Goal: Task Accomplishment & Management: Use online tool/utility

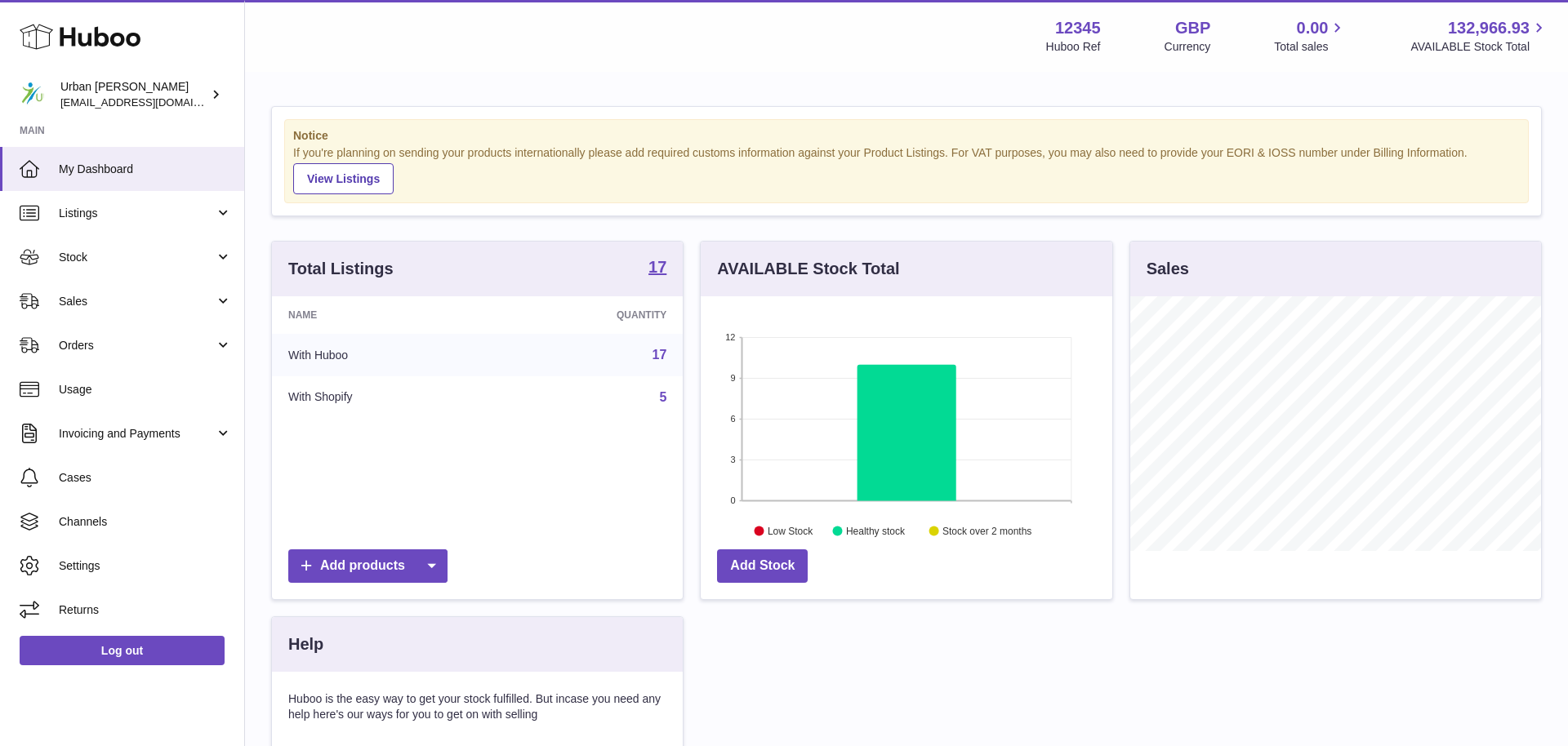
scroll to position [255, 411]
click at [126, 287] on link "Sales" at bounding box center [122, 301] width 244 height 44
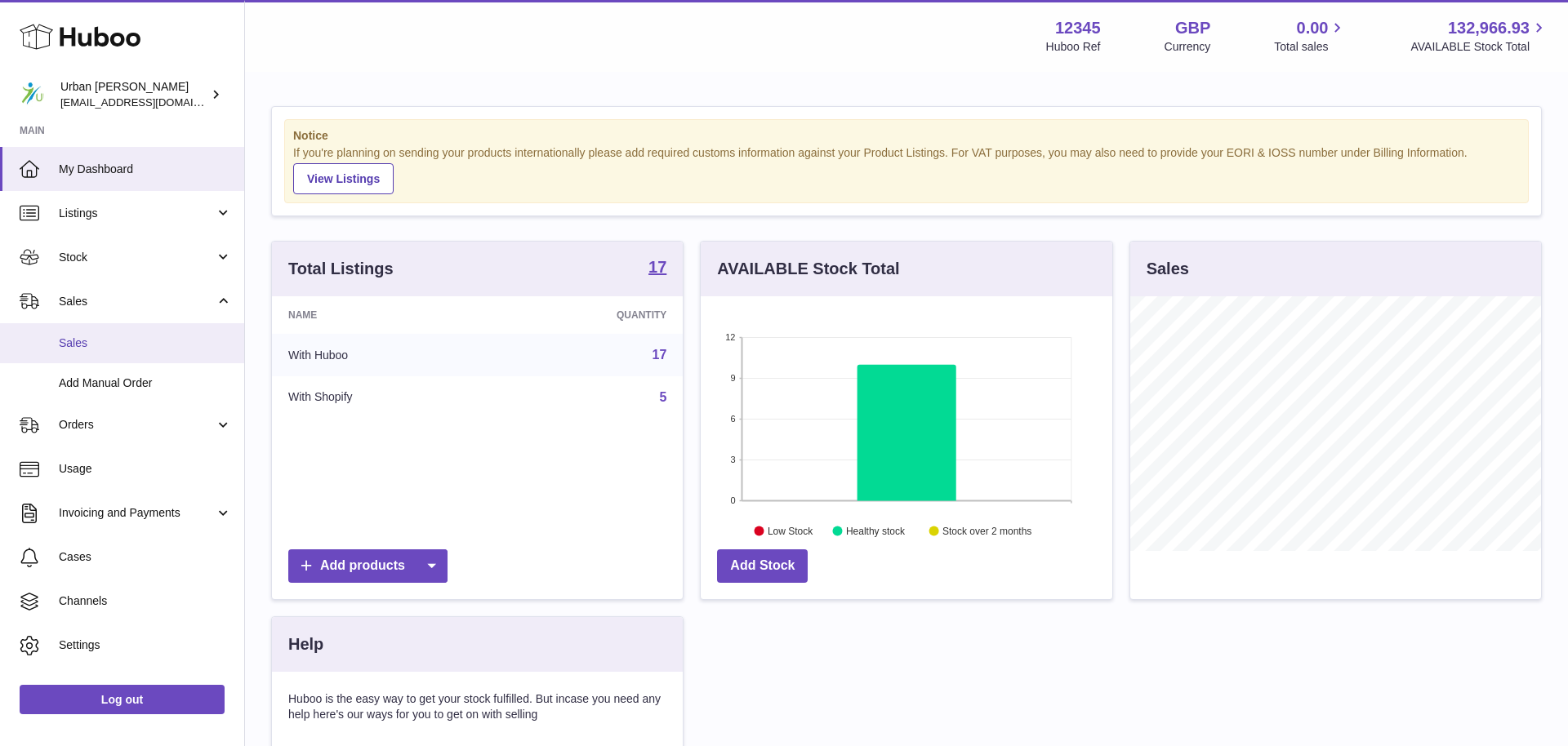
click at [115, 358] on link "Sales" at bounding box center [122, 343] width 244 height 40
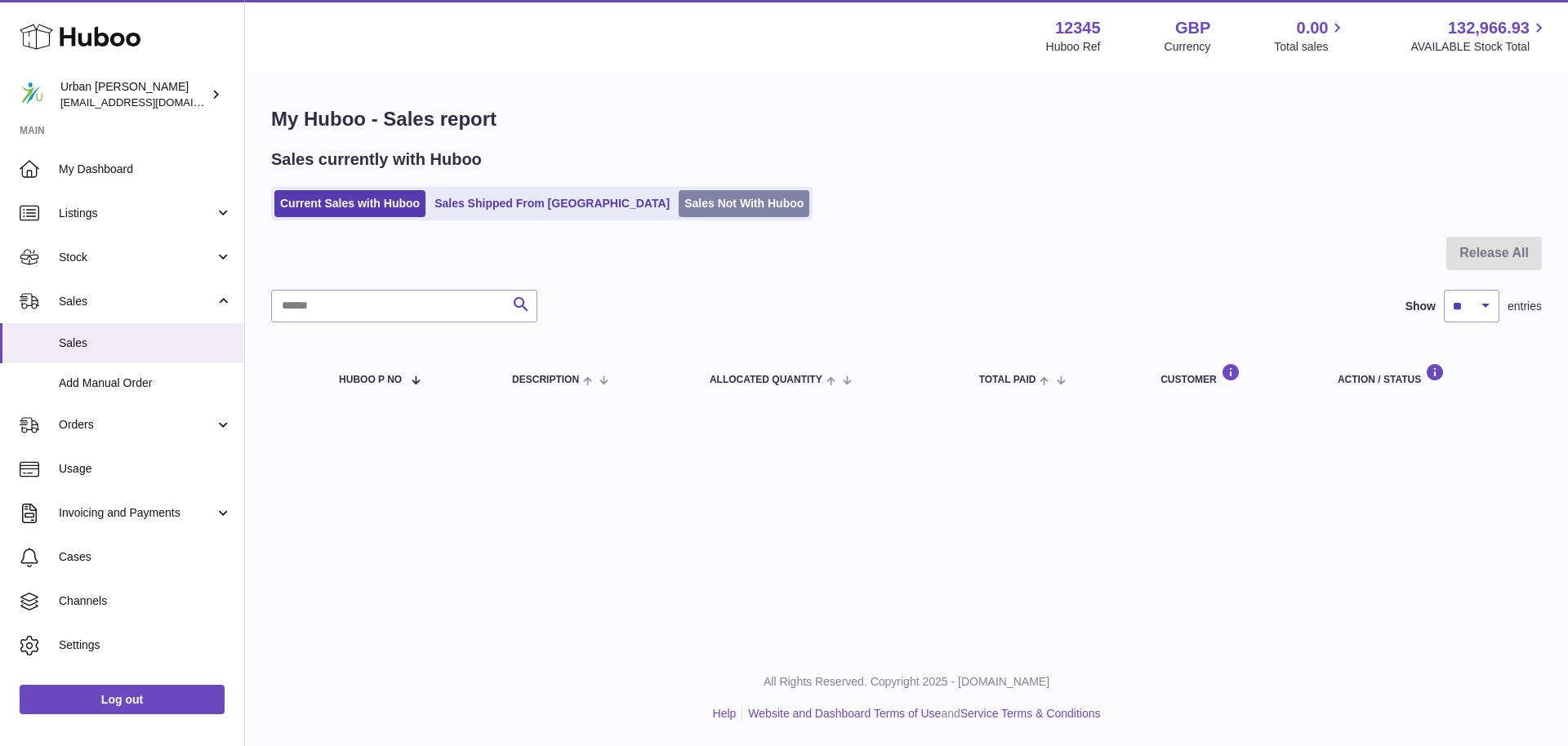
click at [687, 215] on link "Sales Not With Huboo" at bounding box center [744, 203] width 131 height 27
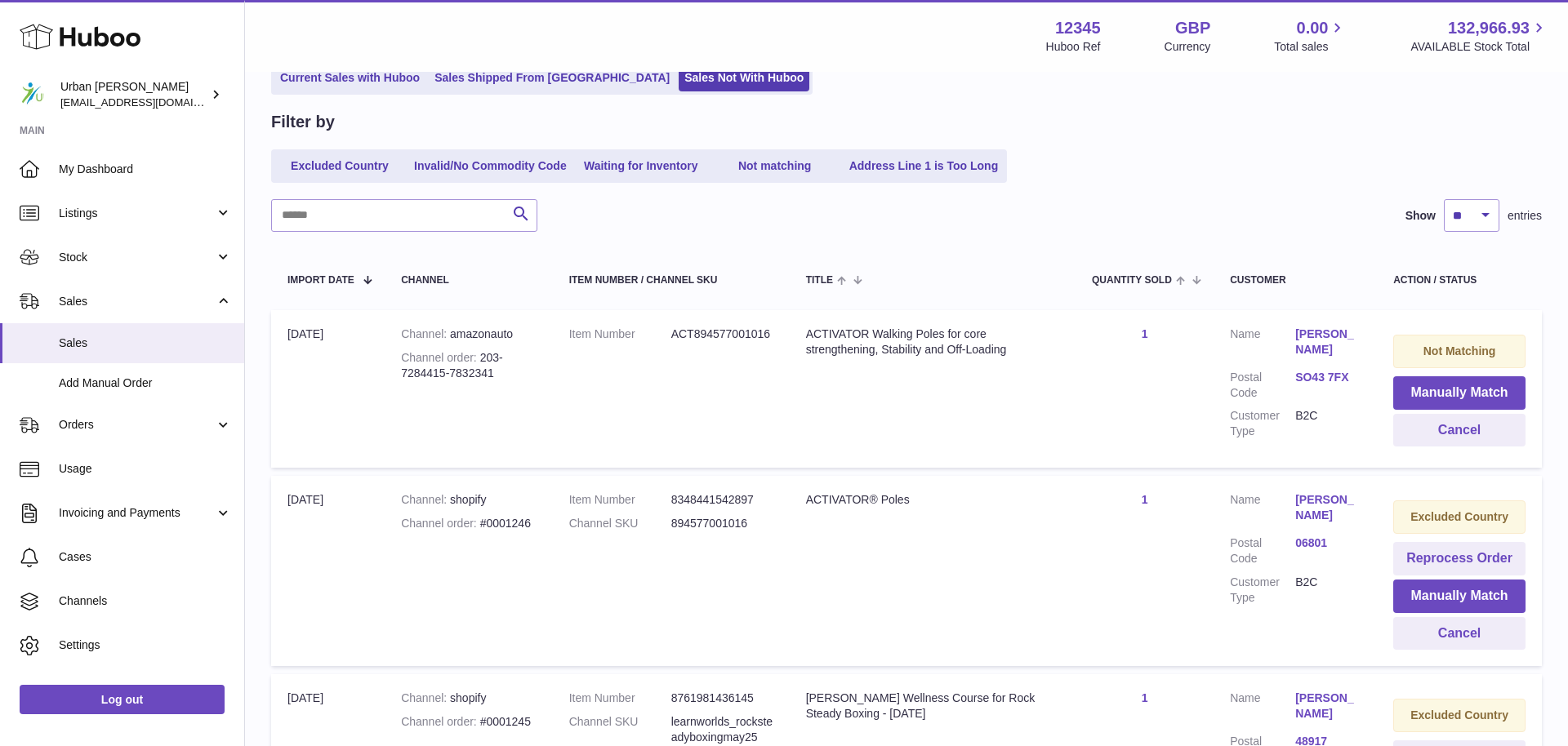
scroll to position [124, 0]
click at [1465, 387] on button "Manually Match" at bounding box center [1459, 393] width 132 height 34
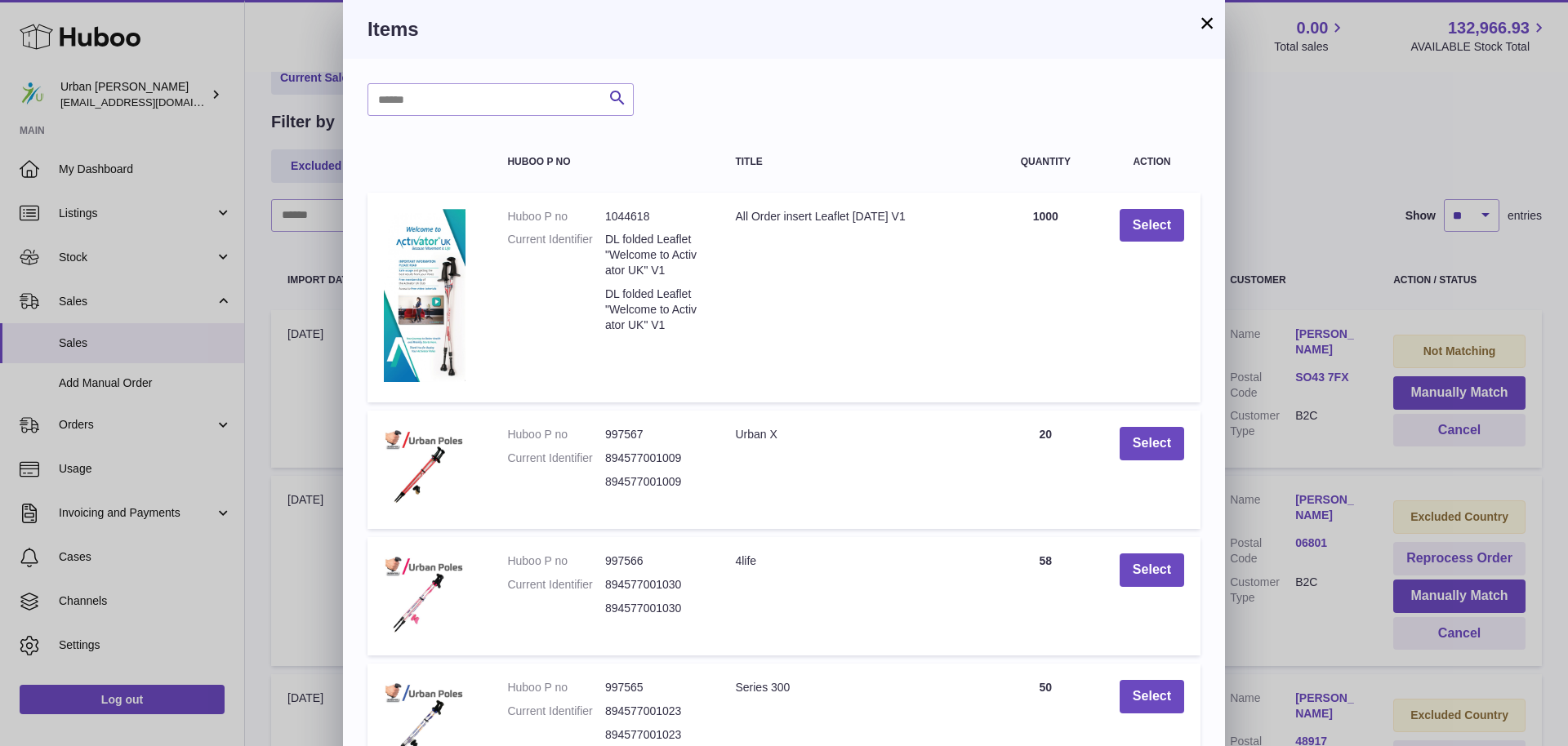
scroll to position [277, 0]
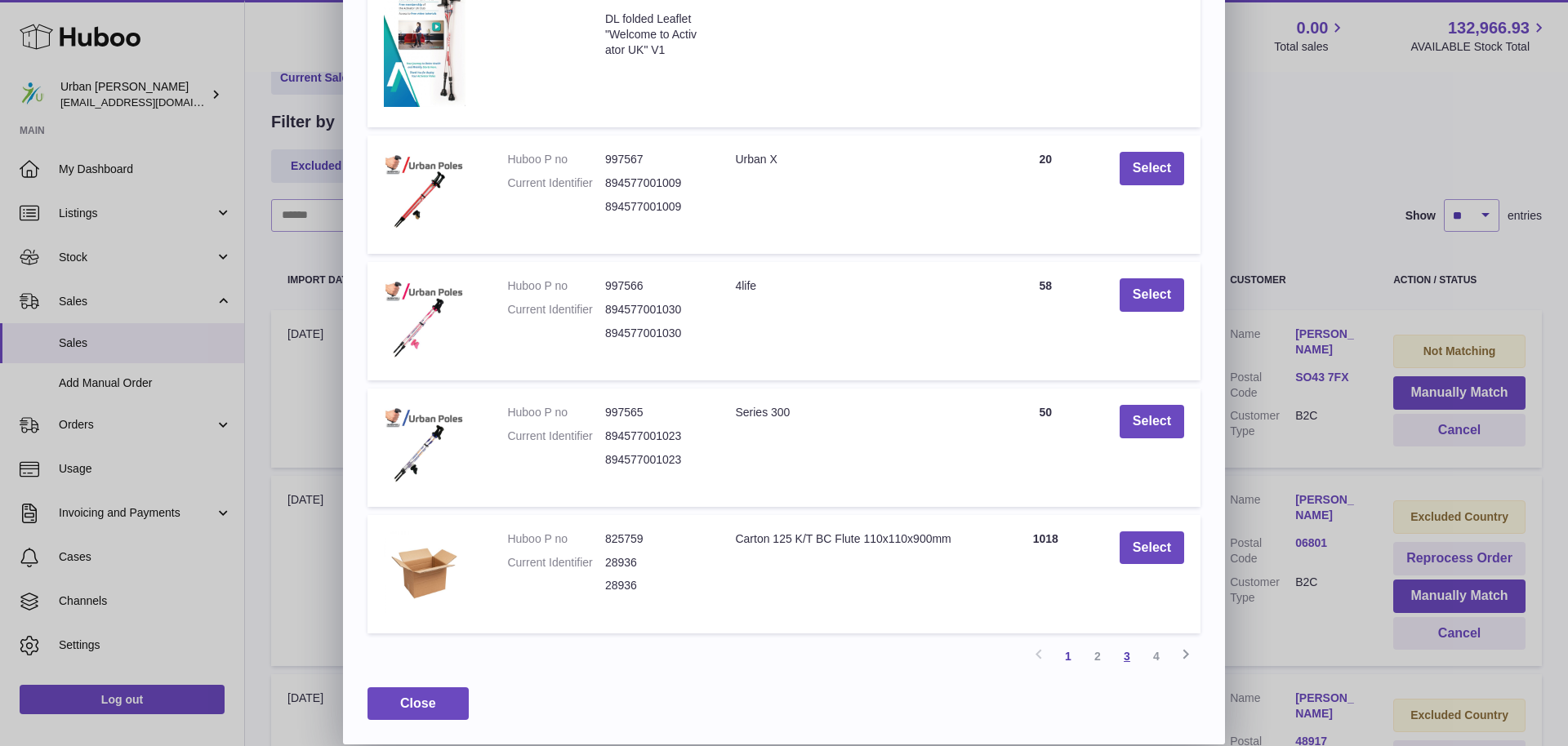
click at [1129, 654] on link "3" at bounding box center [1127, 656] width 29 height 29
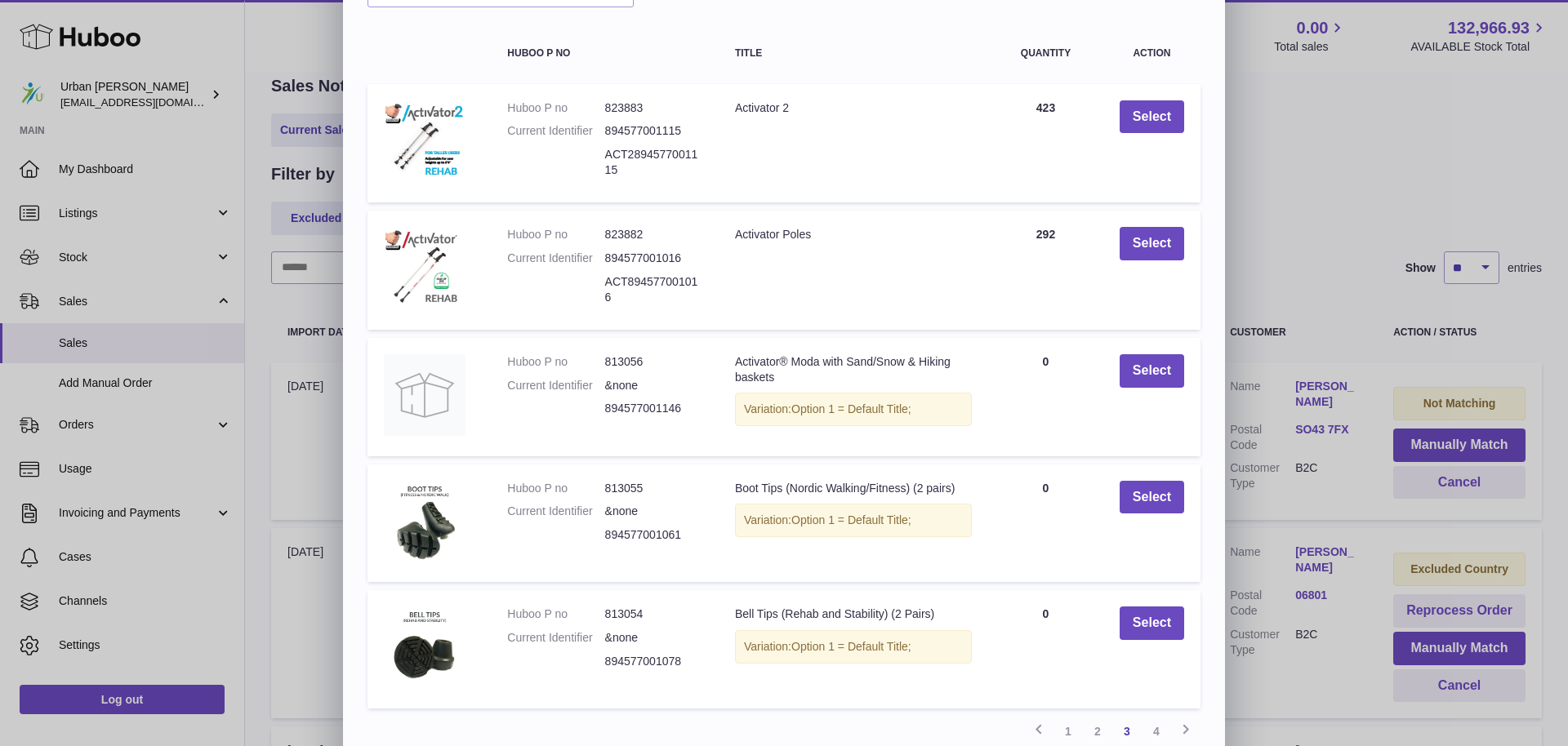
scroll to position [108, 0]
click at [1128, 261] on button "Select" at bounding box center [1151, 244] width 65 height 34
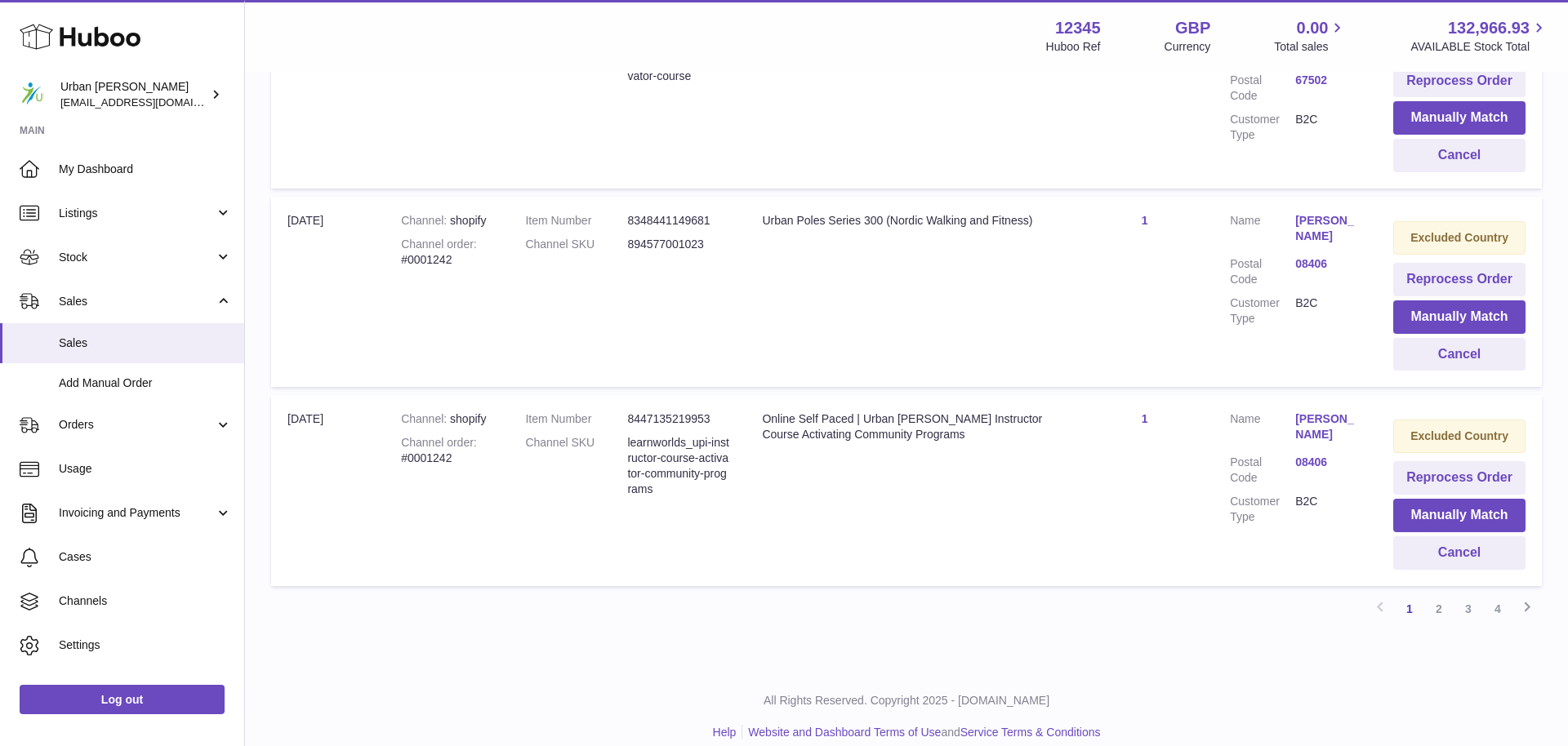
scroll to position [1846, 0]
